Goal: Task Accomplishment & Management: Use online tool/utility

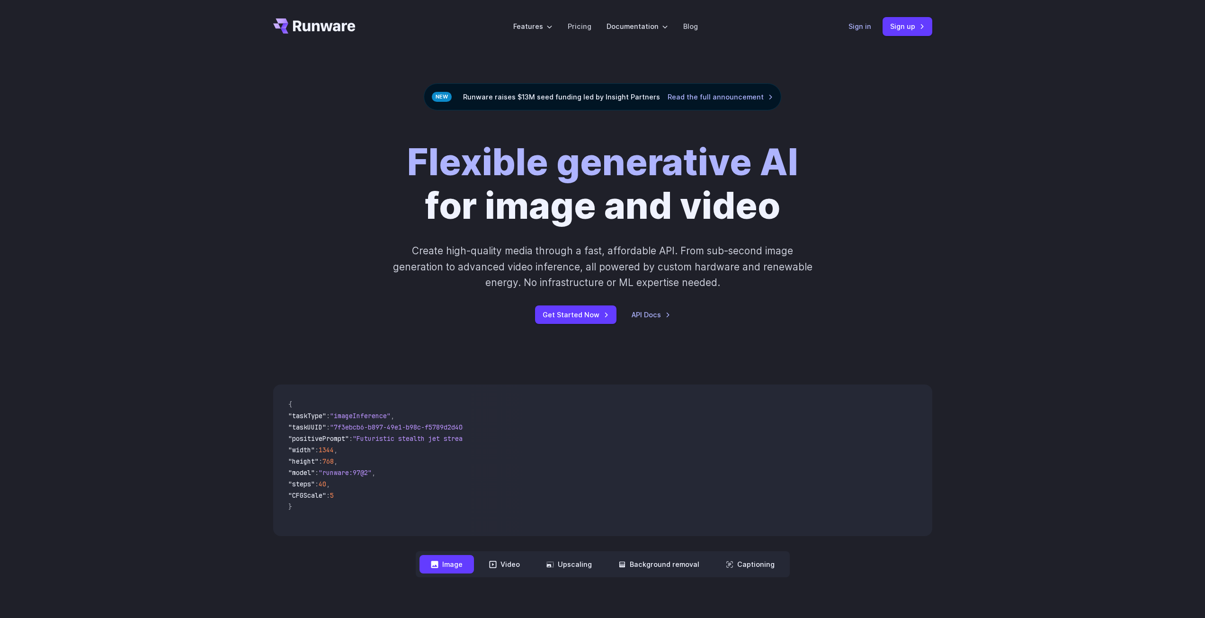
click at [862, 25] on link "Sign in" at bounding box center [860, 26] width 23 height 11
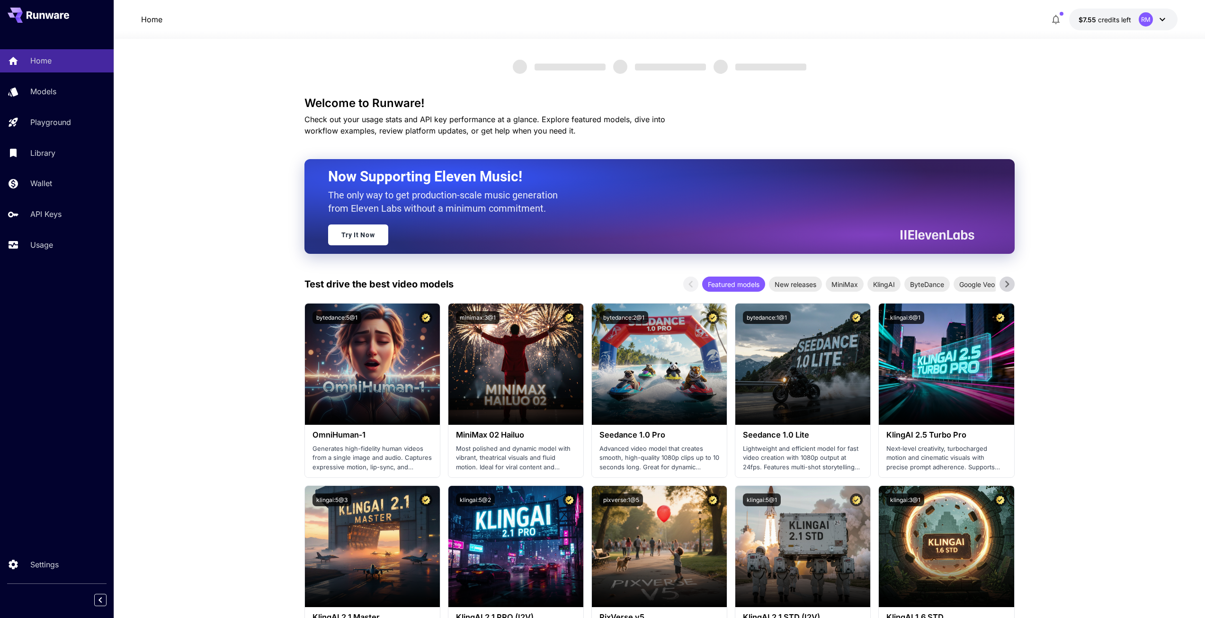
click at [50, 233] on div "Home Models Playground Library Wallet API Keys Usage" at bounding box center [57, 152] width 114 height 207
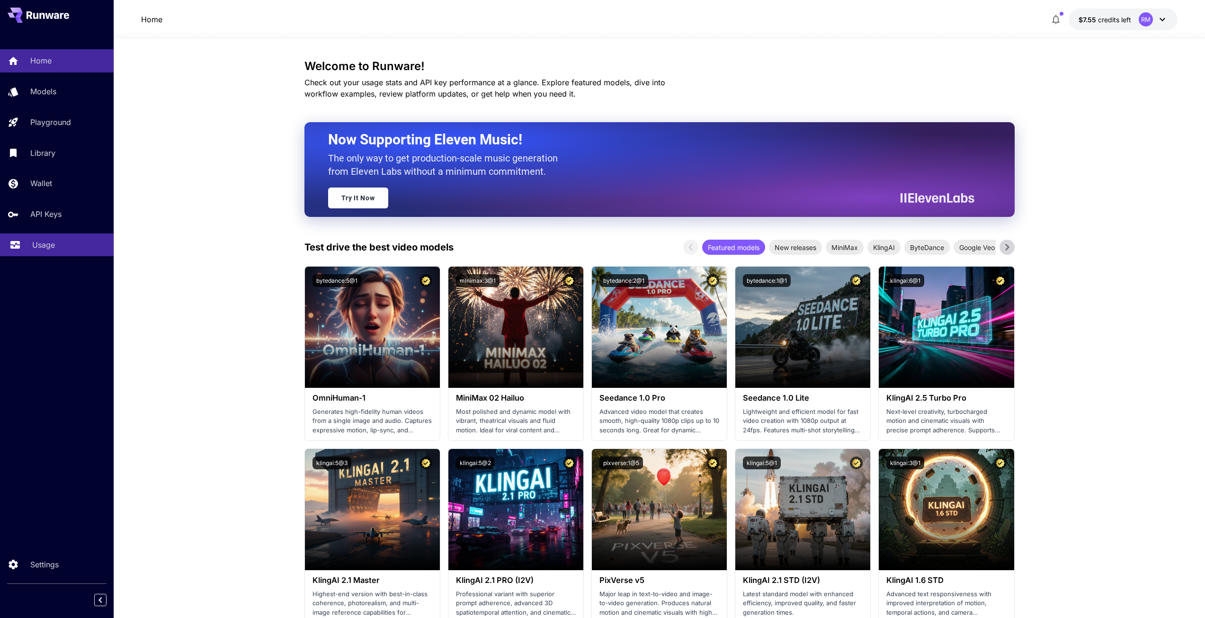
click at [51, 241] on p "Usage" at bounding box center [43, 244] width 23 height 11
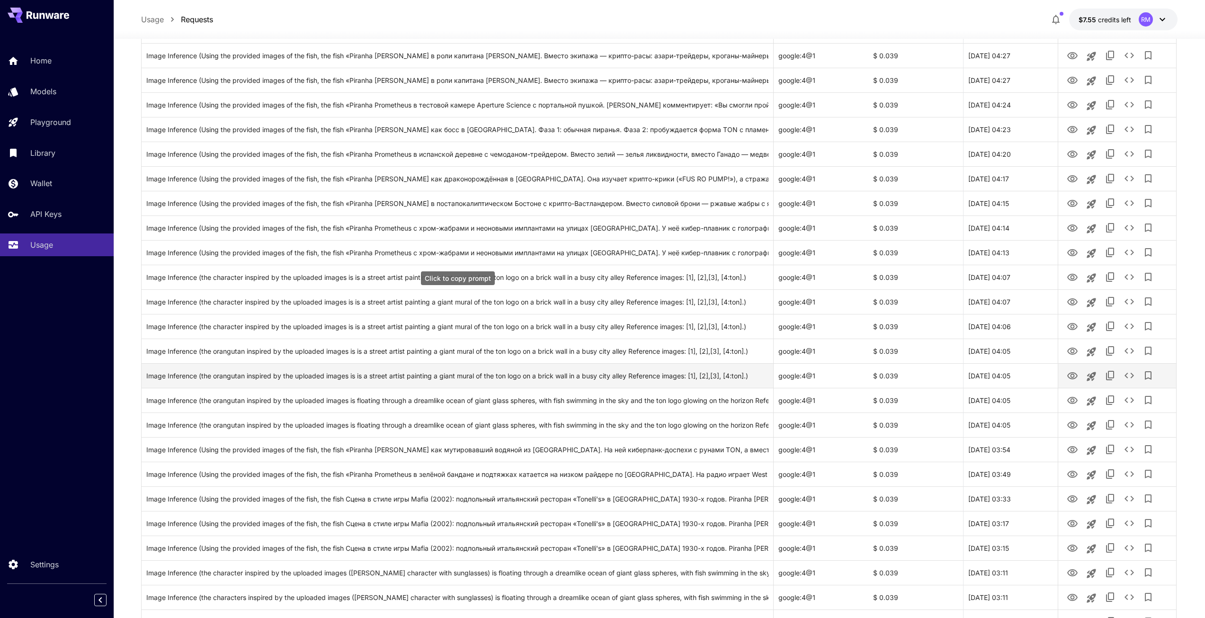
scroll to position [853, 0]
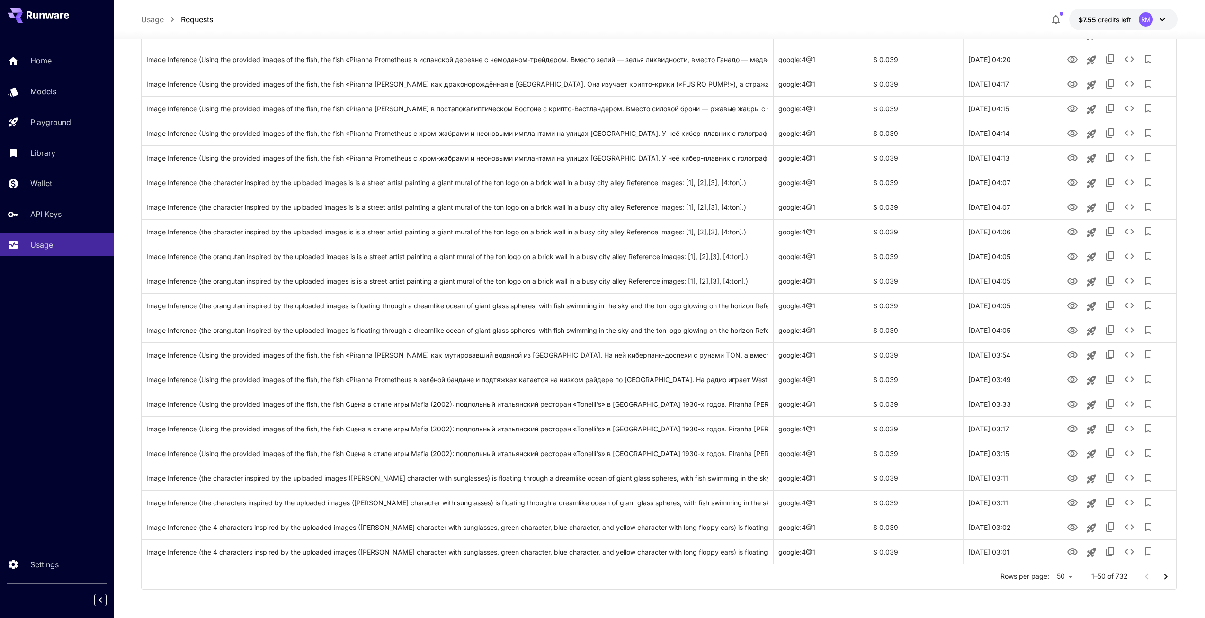
click at [1161, 571] on icon "Go to next page" at bounding box center [1165, 576] width 11 height 11
click at [1170, 574] on icon "Go to next page" at bounding box center [1165, 576] width 11 height 11
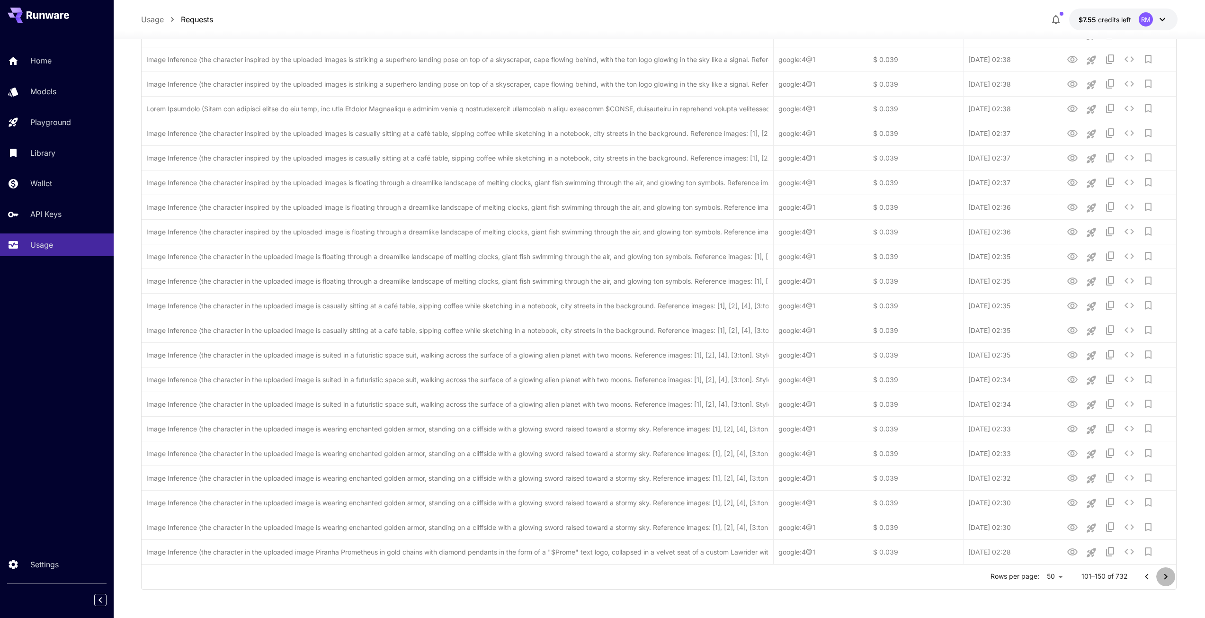
click at [1166, 577] on icon "Go to next page" at bounding box center [1165, 576] width 11 height 11
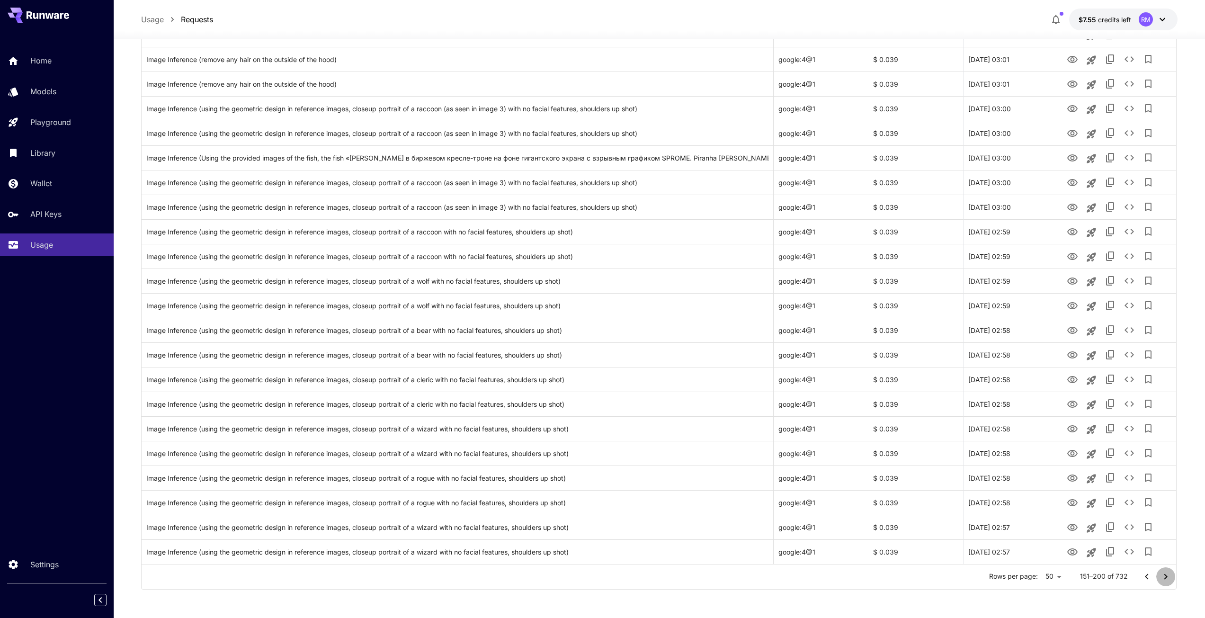
click at [1165, 573] on icon "Go to next page" at bounding box center [1165, 576] width 11 height 11
